Goal: Answer question/provide support: Answer question/provide support

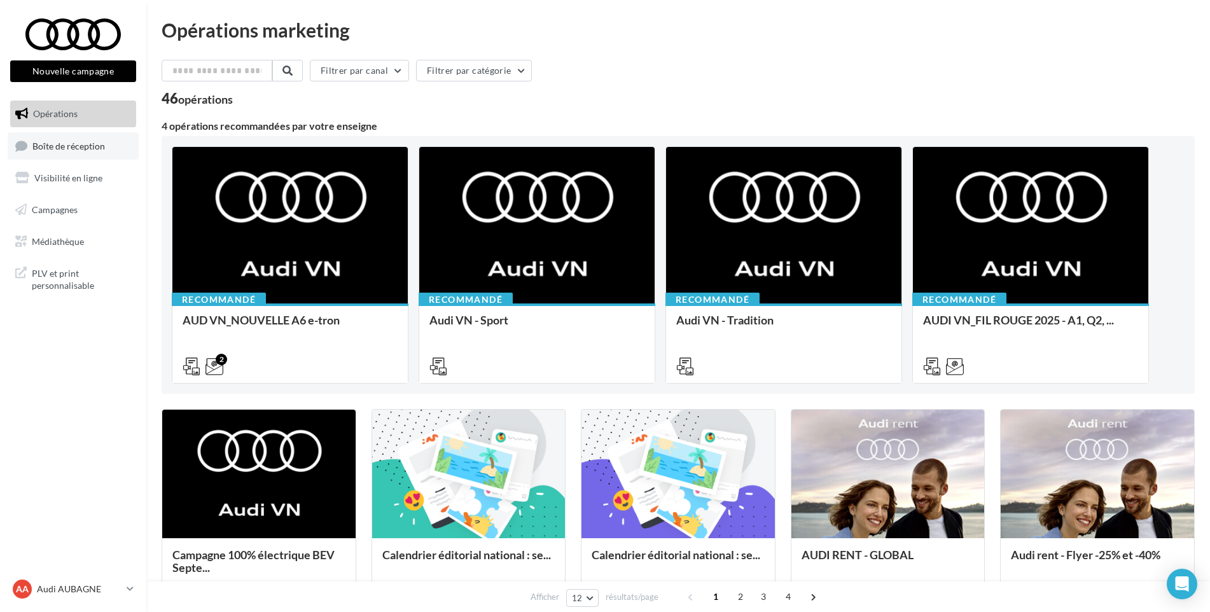
click at [71, 143] on span "Boîte de réception" at bounding box center [68, 145] width 73 height 11
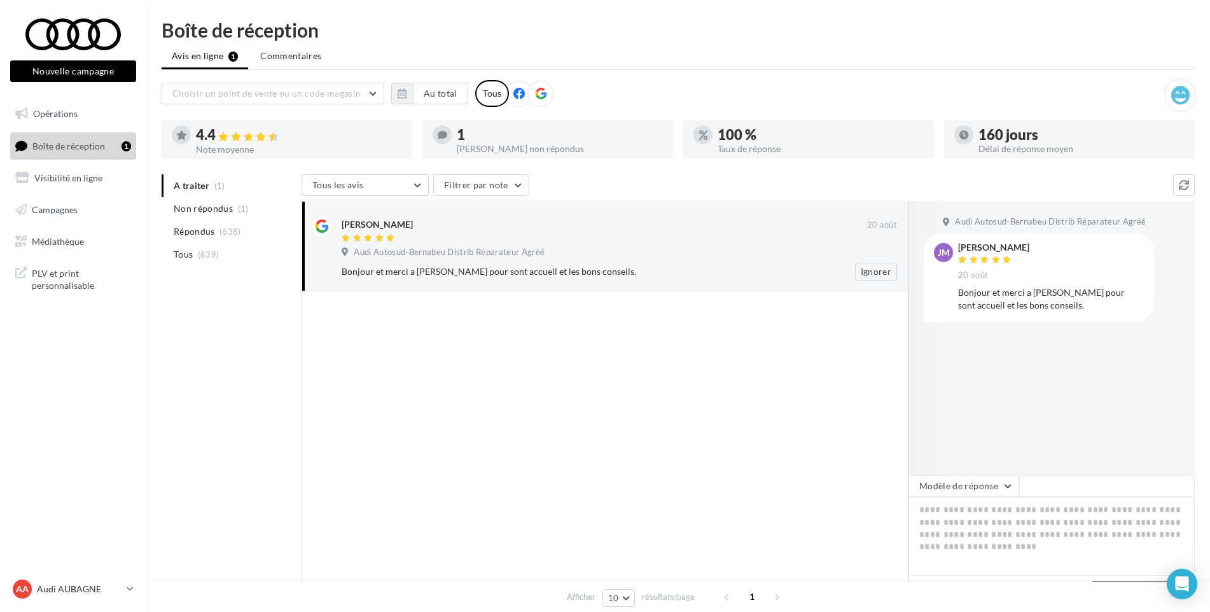
click at [465, 265] on div "Bonjour et merci a [PERSON_NAME] pour sont accueil et les bons conseils." at bounding box center [578, 271] width 473 height 13
click at [1005, 485] on button "Modèle de réponse" at bounding box center [963, 486] width 111 height 22
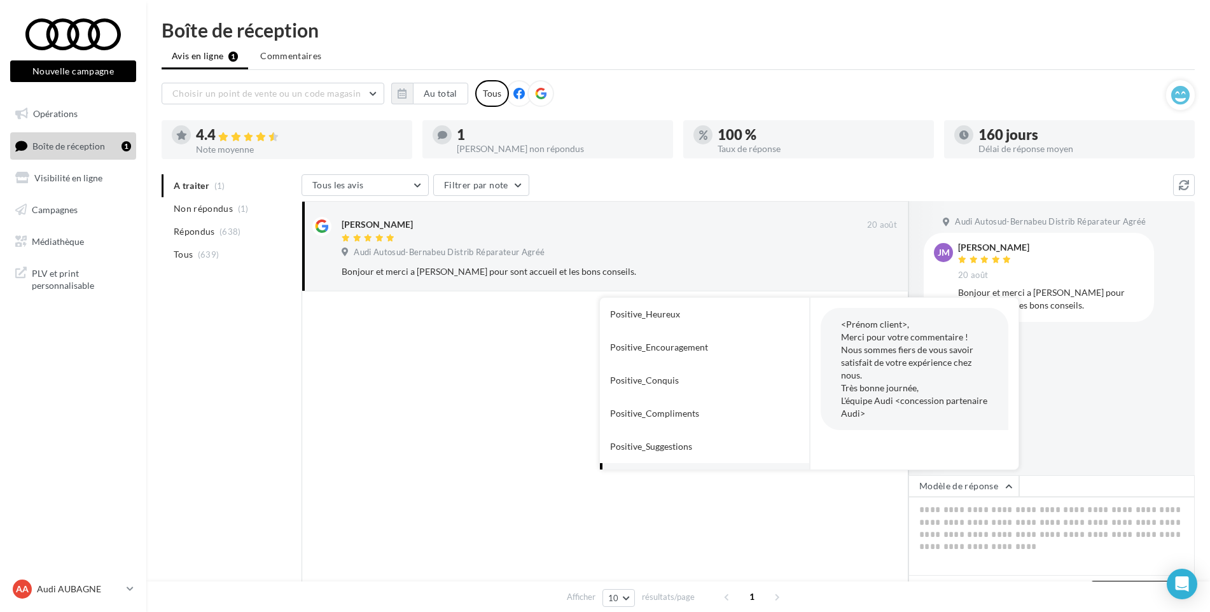
click at [443, 436] on div at bounding box center [604, 450] width 607 height 318
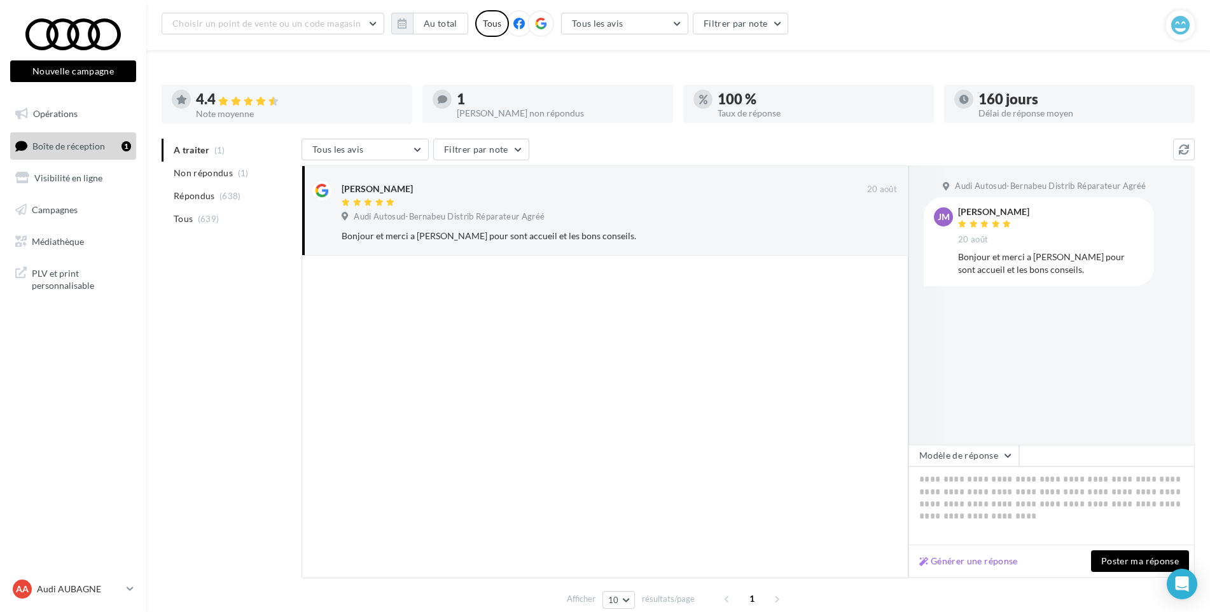
scroll to position [87, 0]
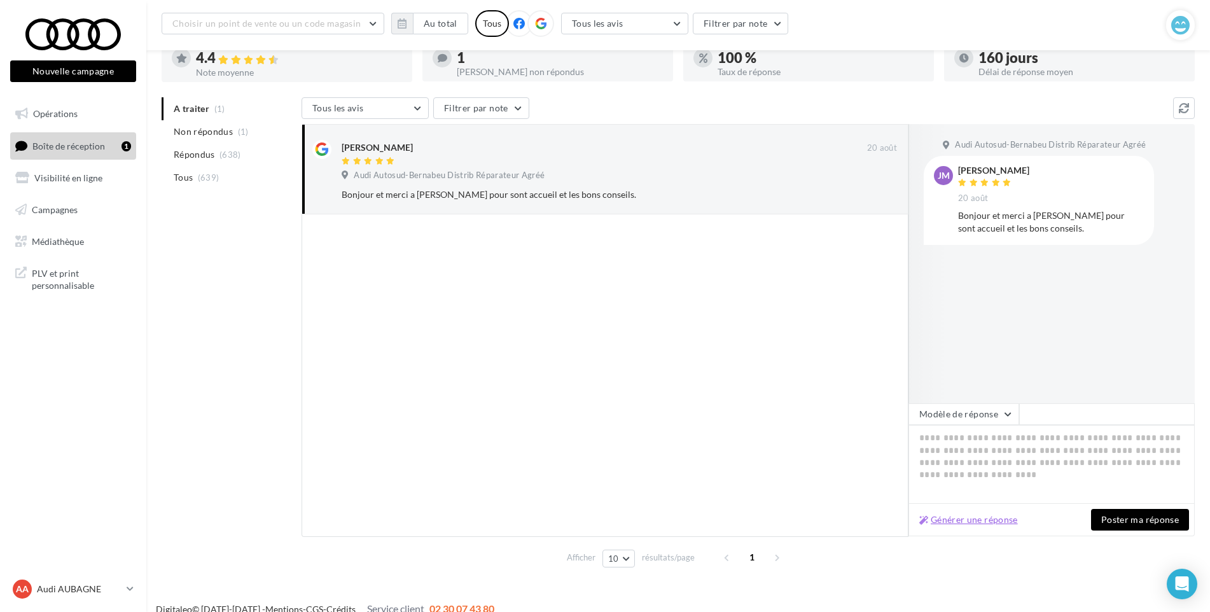
click at [932, 517] on button "Générer une réponse" at bounding box center [968, 519] width 109 height 15
type textarea "**********"
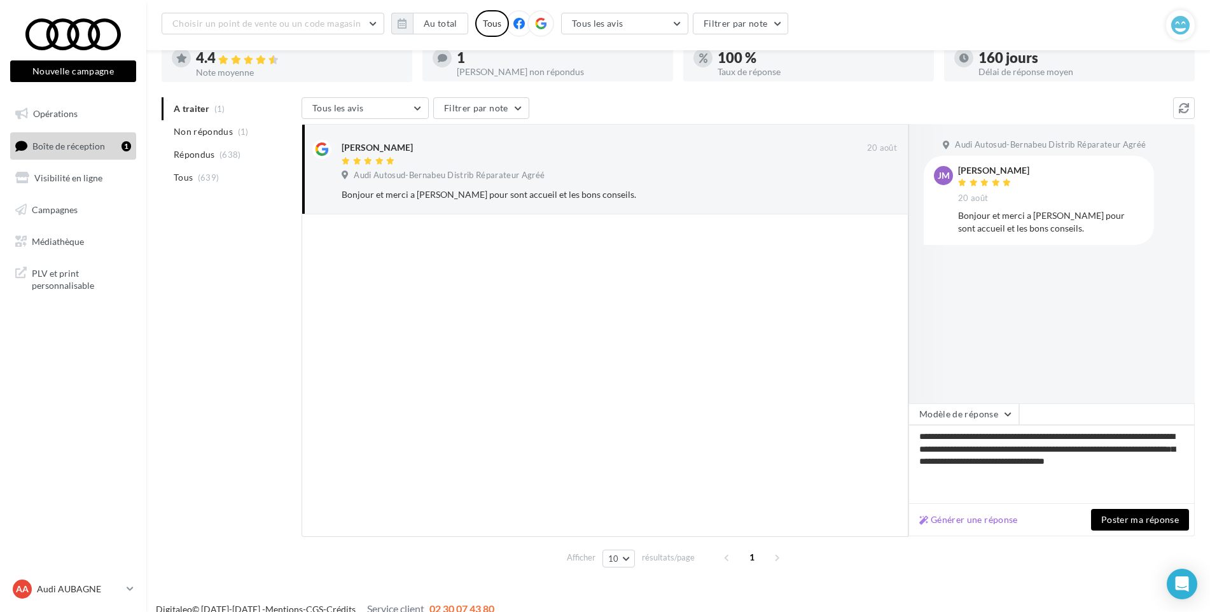
click at [1147, 528] on button "Poster ma réponse" at bounding box center [1140, 520] width 98 height 22
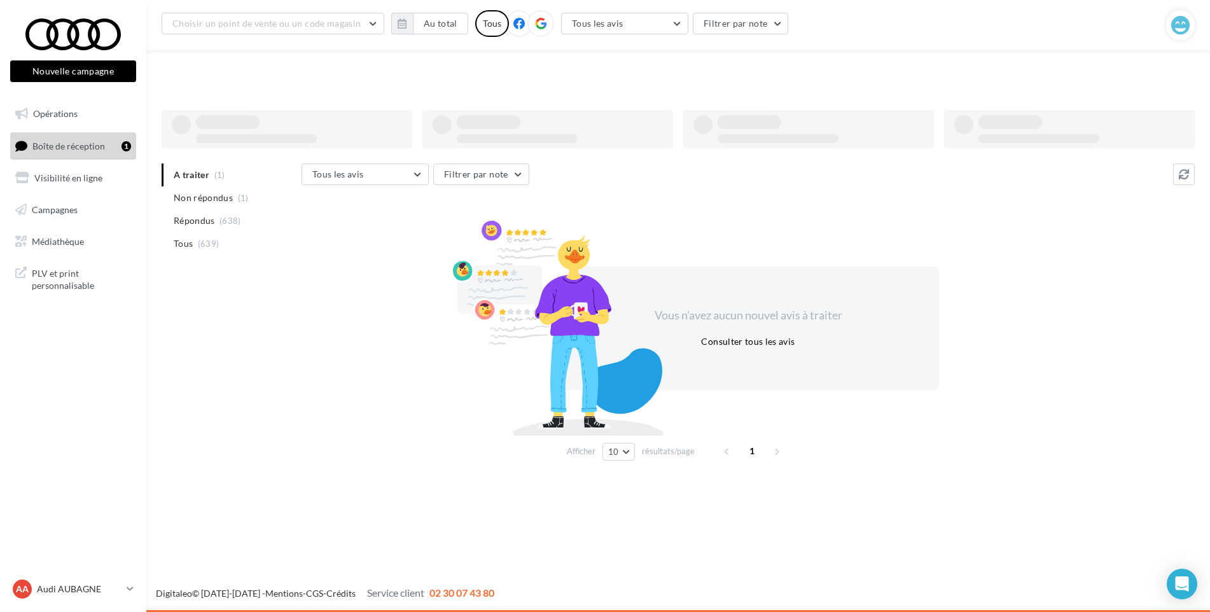
scroll to position [20, 0]
